Goal: Transaction & Acquisition: Subscribe to service/newsletter

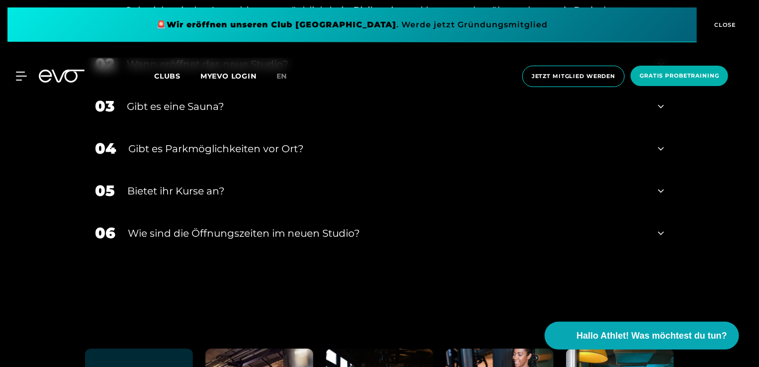
scroll to position [3432, 0]
click at [662, 112] on icon at bounding box center [661, 106] width 6 height 12
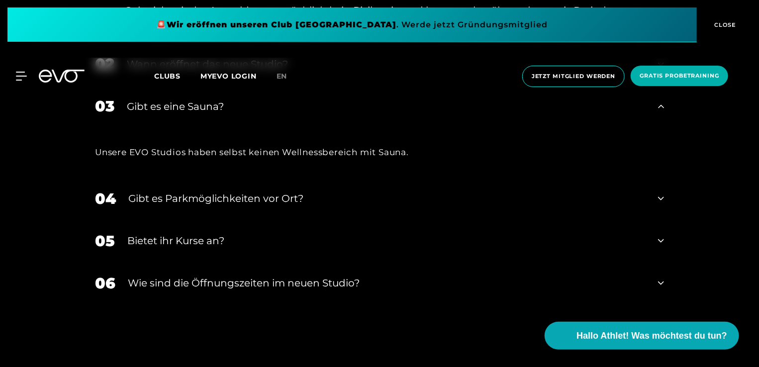
click at [662, 112] on icon at bounding box center [661, 106] width 6 height 12
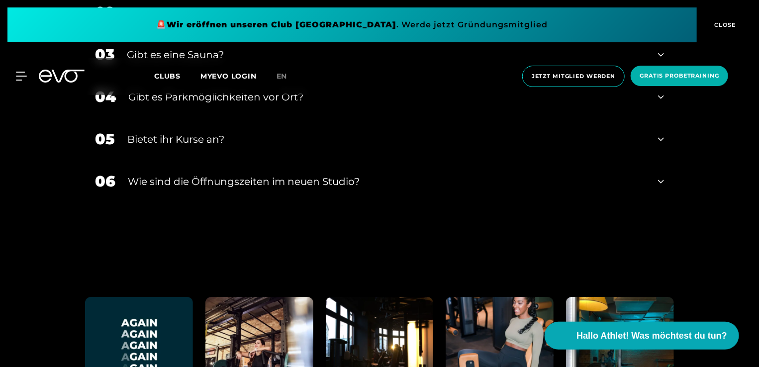
scroll to position [3499, 0]
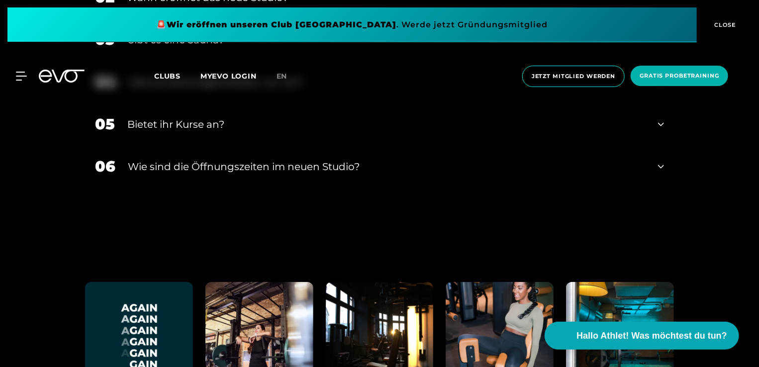
click at [664, 173] on icon at bounding box center [661, 167] width 6 height 12
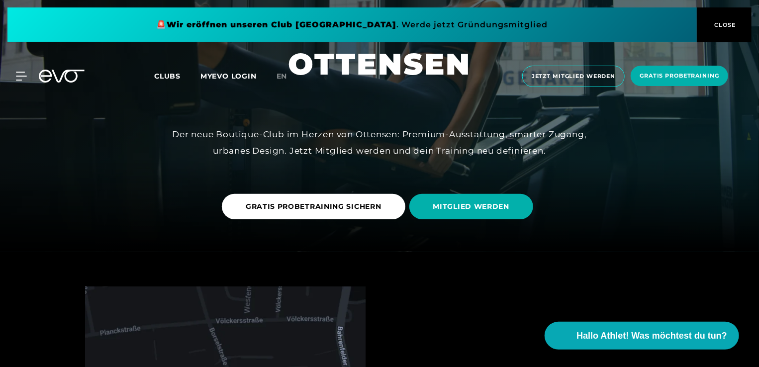
scroll to position [0, 0]
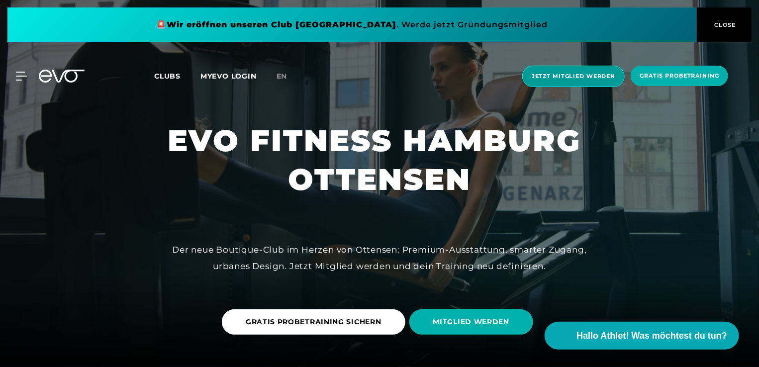
click at [542, 86] on span "Jetzt Mitglied werden" at bounding box center [573, 76] width 102 height 21
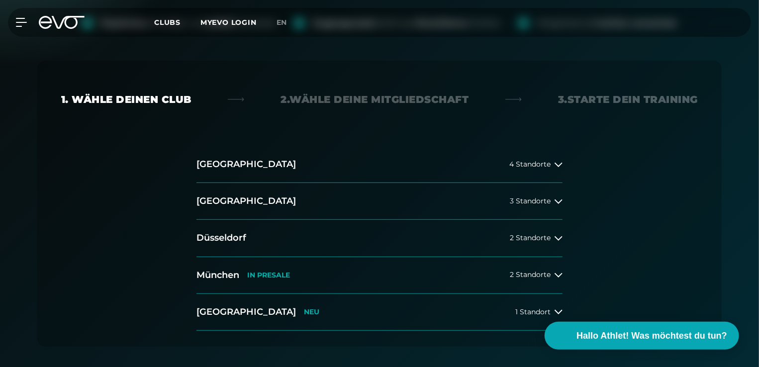
scroll to position [181, 0]
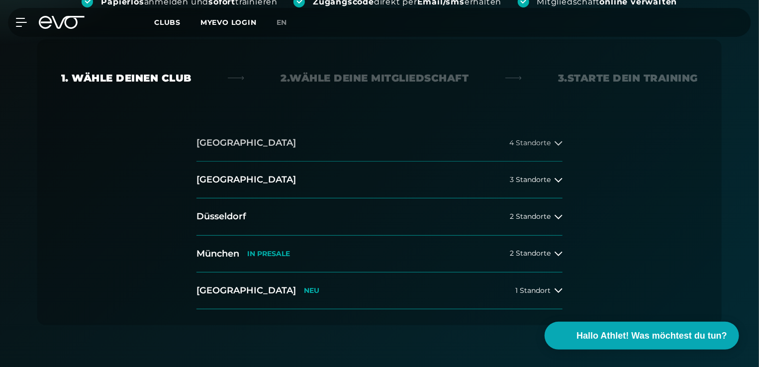
click at [551, 141] on div "4 Standorte" at bounding box center [535, 143] width 53 height 8
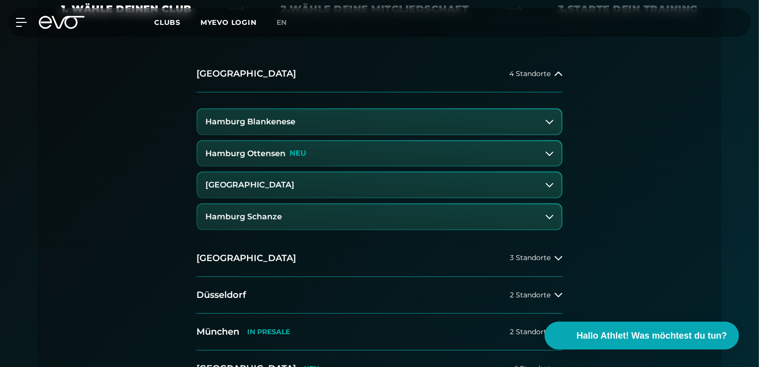
scroll to position [250, 0]
click at [329, 150] on button "Hamburg Ottensen NEU" at bounding box center [379, 153] width 364 height 25
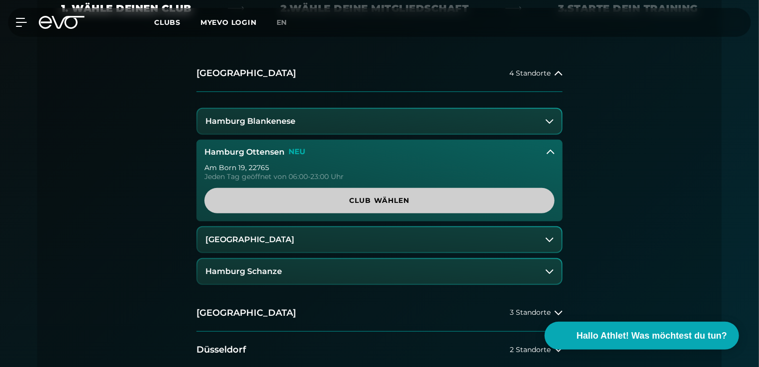
click at [314, 194] on link "Club wählen" at bounding box center [379, 200] width 350 height 25
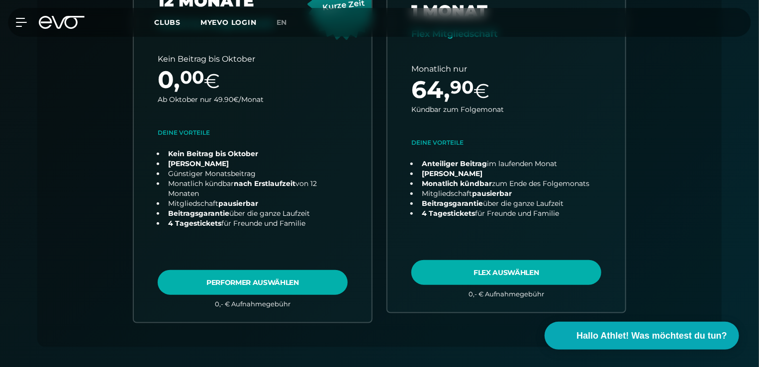
scroll to position [402, 0]
